Goal: Navigation & Orientation: Find specific page/section

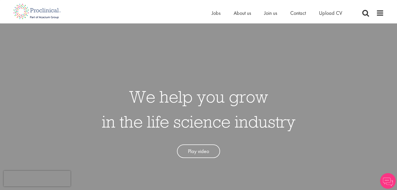
click at [220, 13] on ul "Home Jobs About us Join us Contact Upload CV" at bounding box center [283, 13] width 143 height 8
click at [243, 12] on span "About us" at bounding box center [241, 13] width 17 height 7
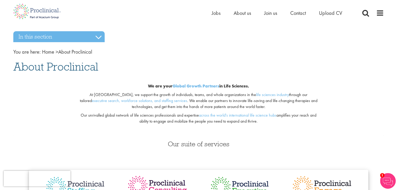
drag, startPoint x: 399, startPoint y: 12, endPoint x: 397, endPoint y: 1, distance: 11.2
click at [214, 13] on span "Jobs" at bounding box center [216, 13] width 9 height 7
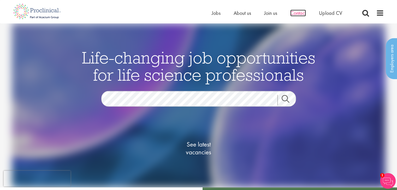
click at [302, 13] on span "Contact" at bounding box center [298, 13] width 16 height 7
